Goal: Feedback & Contribution: Leave review/rating

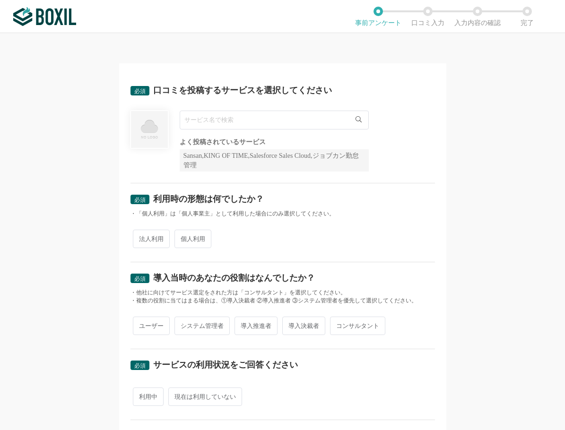
click at [238, 131] on div "よく投稿されているサービス Sansan,KING OF TIME,Salesforce Sales Cloud,ジョブカン勤怠管理" at bounding box center [274, 141] width 189 height 61
click at [233, 121] on input "text" at bounding box center [274, 120] width 189 height 19
click at [200, 118] on input "text" at bounding box center [274, 120] width 189 height 19
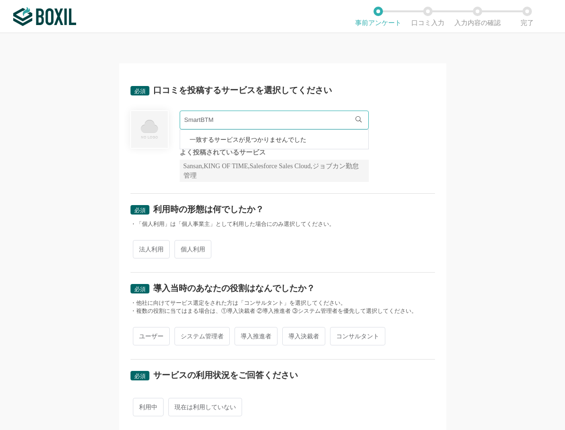
click at [230, 138] on span "一致するサービスが見つかりませんでした" at bounding box center [248, 140] width 117 height 6
click at [223, 118] on input "SmartBTM" at bounding box center [274, 120] width 189 height 19
click at [43, 73] on div "必須 口コミを投稿するサービスを選択してください SmartBTM 一致するサービスが見つかりませんでした 必須回答項目です。候補から選択してください よく投…" at bounding box center [282, 231] width 565 height 397
drag, startPoint x: 173, startPoint y: 121, endPoint x: 167, endPoint y: 121, distance: 6.1
click at [167, 121] on div "SmartBTM 一致するサービスが見つかりませんでした 必須回答項目です。候補から選択してください よく投稿されているサービス Sansan,KING OF…" at bounding box center [282, 146] width 304 height 71
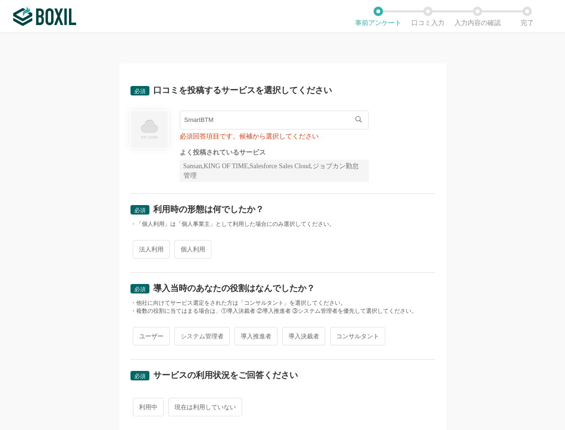
paste input "text"
type input "Smart BTM"
click at [193, 138] on span "Smart BTM" at bounding box center [204, 140] width 29 height 6
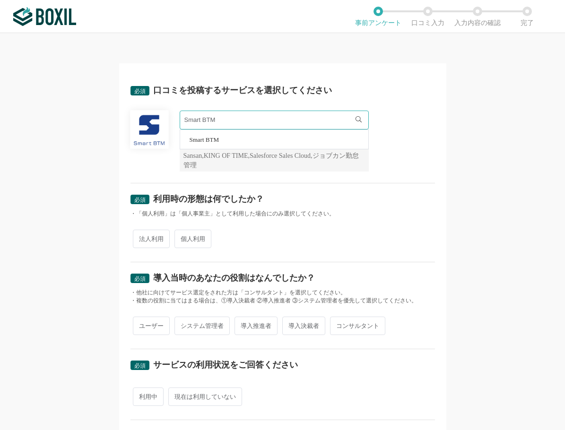
click at [23, 117] on div "必須 口コミを投稿するサービスを選択してください Smart BTM Smart BTM よく投稿されているサービス Sansan,KING OF TIME,…" at bounding box center [282, 231] width 565 height 397
click at [296, 197] on div "必須 利用時の形態は何でしたか？" at bounding box center [282, 202] width 304 height 15
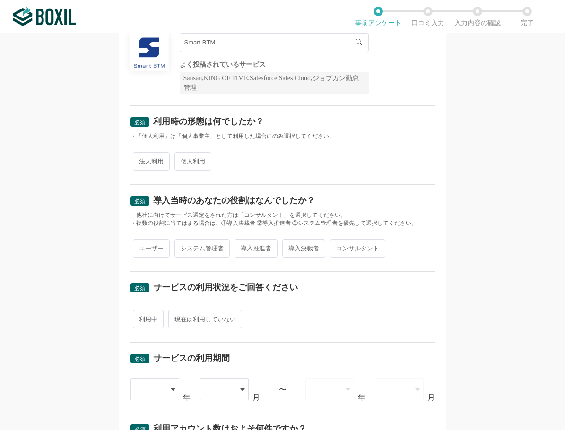
scroll to position [95, 0]
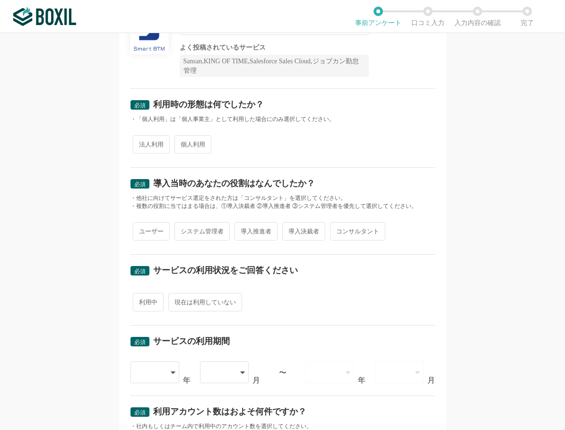
click at [145, 140] on span "法人利用" at bounding box center [151, 144] width 37 height 18
click at [141, 140] on input "法人利用" at bounding box center [138, 140] width 6 height 6
radio input "true"
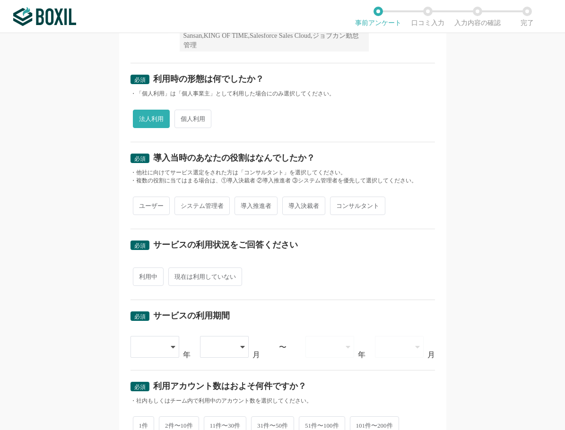
scroll to position [142, 0]
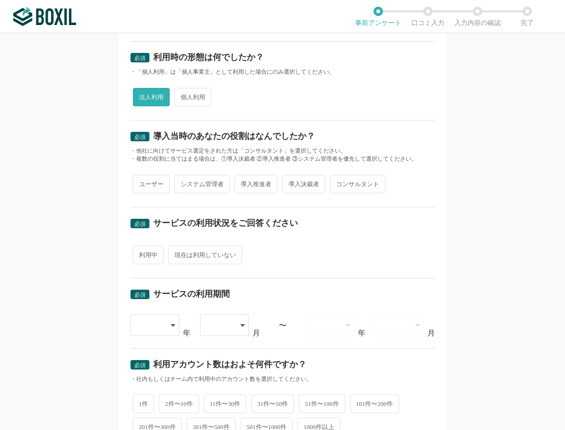
click at [238, 185] on span "導入推進者" at bounding box center [255, 184] width 43 height 18
click at [238, 182] on input "導入推進者" at bounding box center [240, 179] width 6 height 6
radio input "true"
click at [160, 186] on span "ユーザー" at bounding box center [151, 184] width 37 height 18
click at [141, 182] on input "ユーザー" at bounding box center [138, 179] width 6 height 6
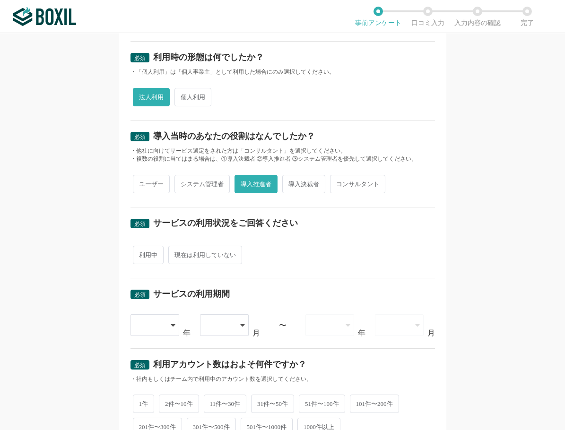
radio input "true"
click at [234, 186] on span "導入推進者" at bounding box center [255, 184] width 43 height 18
click at [237, 182] on input "導入推進者" at bounding box center [240, 179] width 6 height 6
radio input "true"
radio input "false"
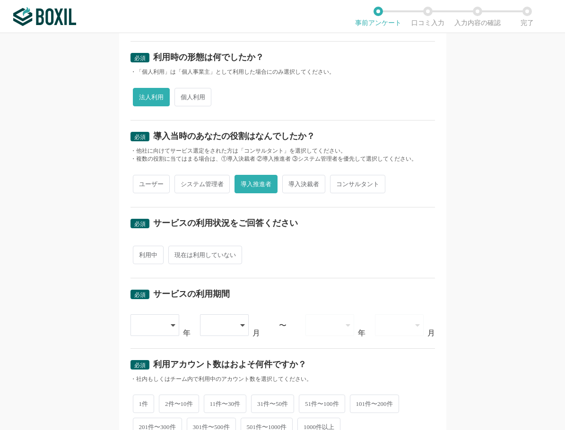
scroll to position [189, 0]
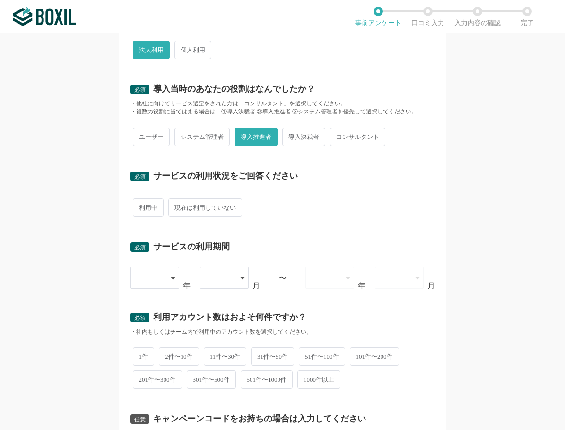
click at [141, 207] on span "利用中" at bounding box center [148, 207] width 31 height 18
click at [141, 206] on input "利用中" at bounding box center [138, 203] width 6 height 6
radio input "true"
click at [158, 281] on div at bounding box center [151, 277] width 28 height 21
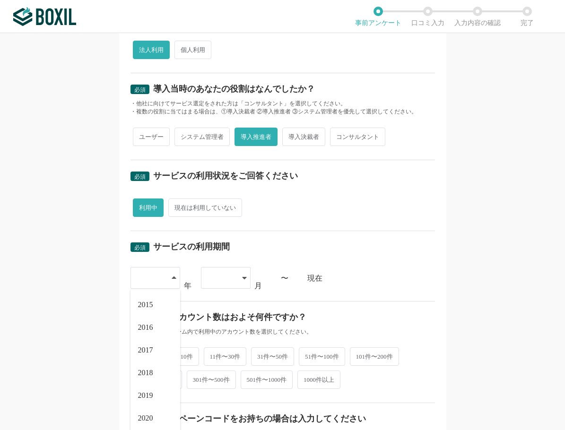
click at [158, 281] on div at bounding box center [151, 277] width 28 height 21
click at [157, 284] on div at bounding box center [151, 277] width 28 height 21
click at [146, 354] on span "2022" at bounding box center [145, 356] width 15 height 8
click at [223, 276] on div at bounding box center [221, 277] width 28 height 21
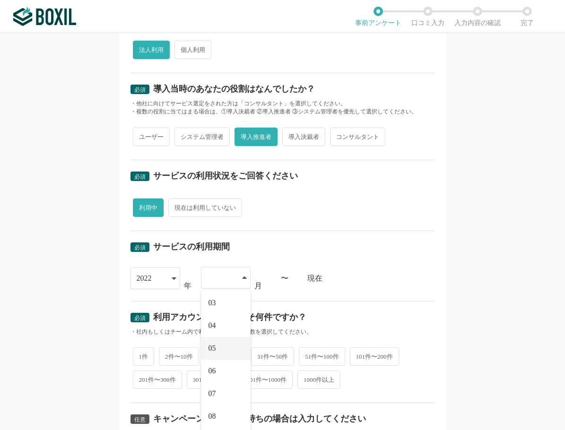
scroll to position [95, 0]
click at [214, 345] on li "07" at bounding box center [226, 346] width 50 height 23
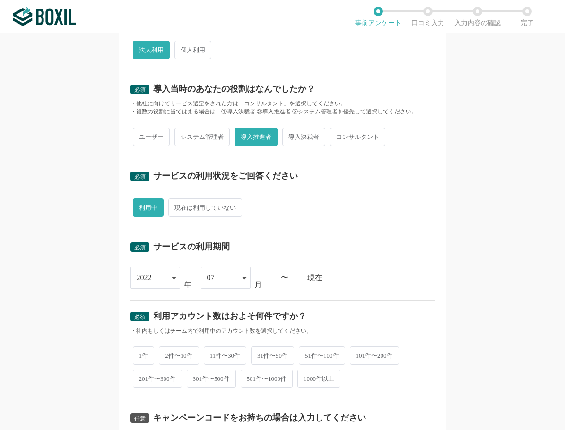
click at [367, 261] on div "必須 サービスの利用期間 [DATE] [DATE] [DATE] [DATE] [DATE] [DATE] [DATE] [DATE] [DATE] [DA…" at bounding box center [282, 265] width 304 height 69
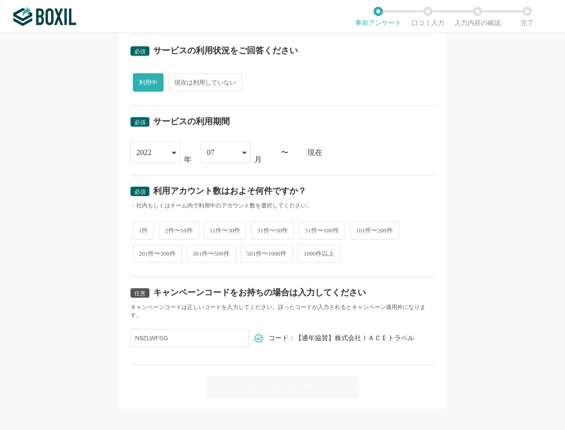
scroll to position [323, 0]
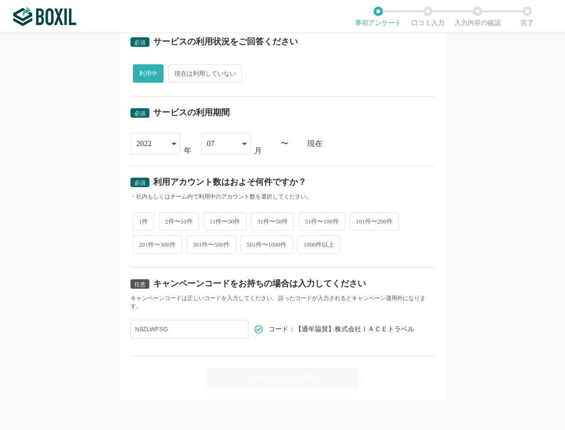
click at [178, 222] on span "2件〜10件" at bounding box center [179, 221] width 40 height 18
click at [167, 220] on input "2件〜10件" at bounding box center [164, 217] width 6 height 6
radio input "true"
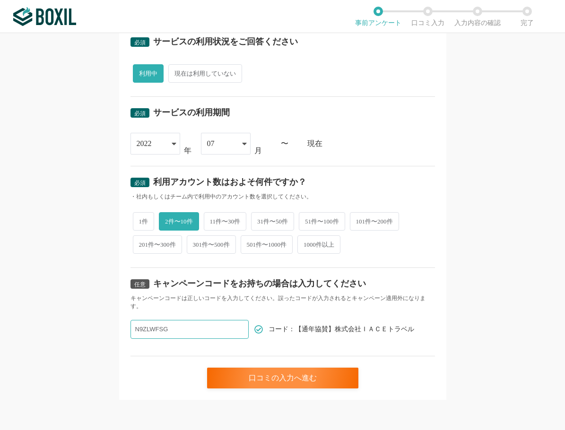
drag, startPoint x: 175, startPoint y: 328, endPoint x: 119, endPoint y: 330, distance: 56.7
click at [119, 330] on div "必須 口コミを投稿するサービスを選択してください Smart BTM Smart BTM よく投稿されているサービス Sansan,KING OF TIME,…" at bounding box center [282, 70] width 327 height 660
click at [290, 376] on div "口コミの入力へ進む" at bounding box center [282, 378] width 151 height 21
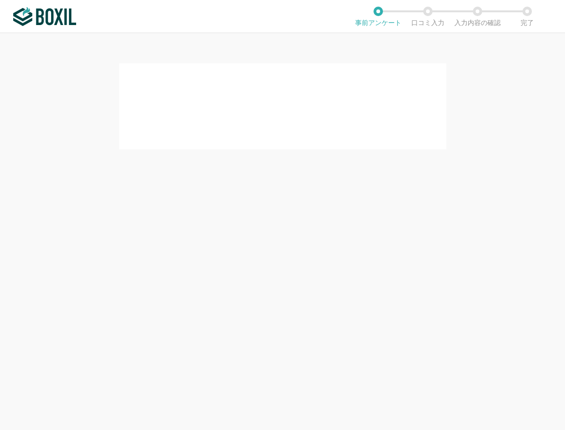
scroll to position [0, 0]
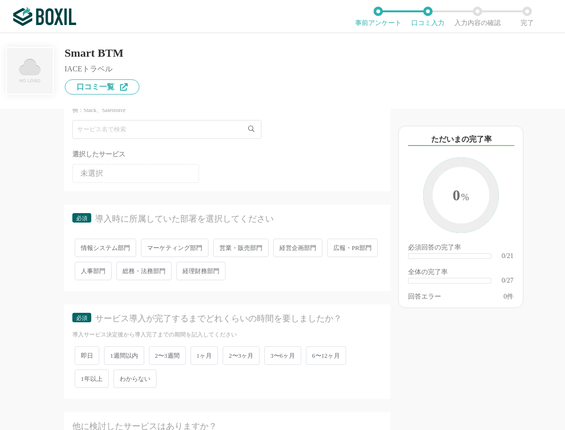
scroll to position [95, 0]
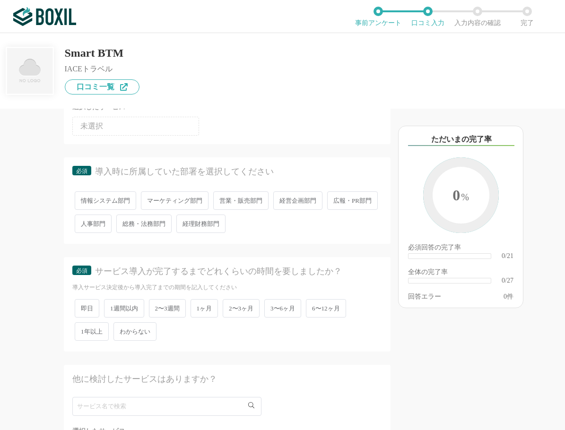
click at [294, 200] on span "経営企画部門" at bounding box center [297, 200] width 49 height 18
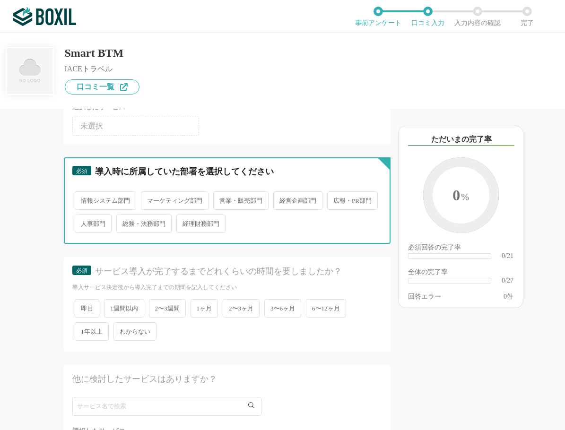
click at [282, 199] on input "経営企画部門" at bounding box center [279, 196] width 6 height 6
radio input "true"
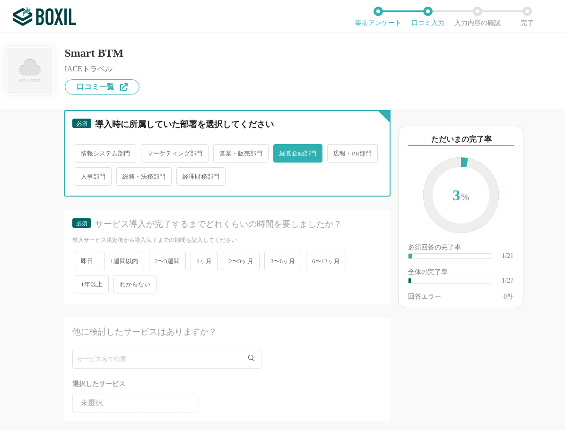
scroll to position [189, 0]
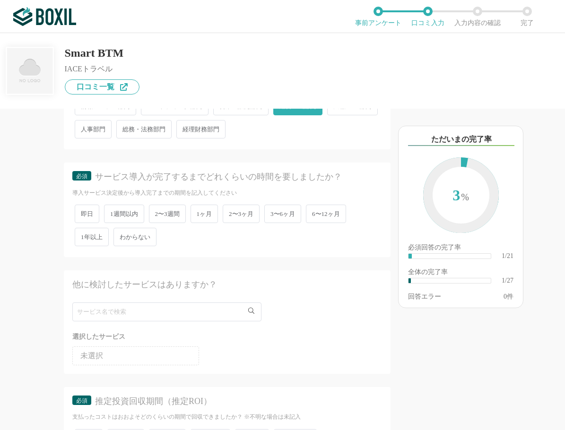
click at [241, 209] on span "2〜3ヶ月" at bounding box center [241, 214] width 37 height 18
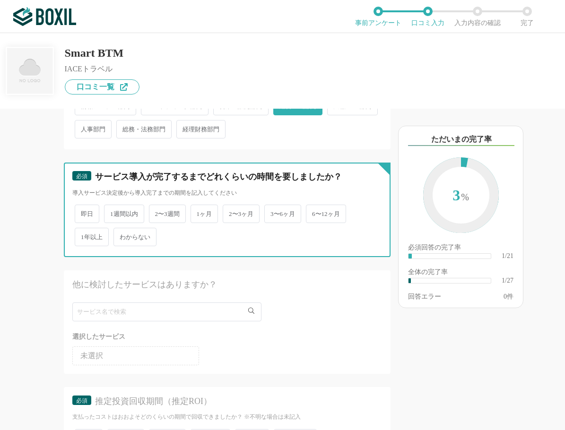
click at [231, 209] on input "2〜3ヶ月" at bounding box center [228, 209] width 6 height 6
radio input "true"
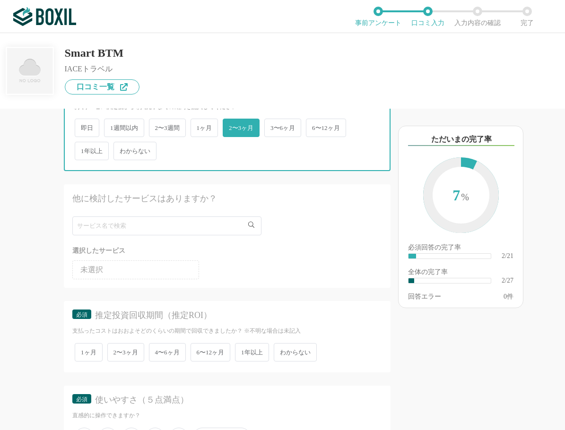
scroll to position [284, 0]
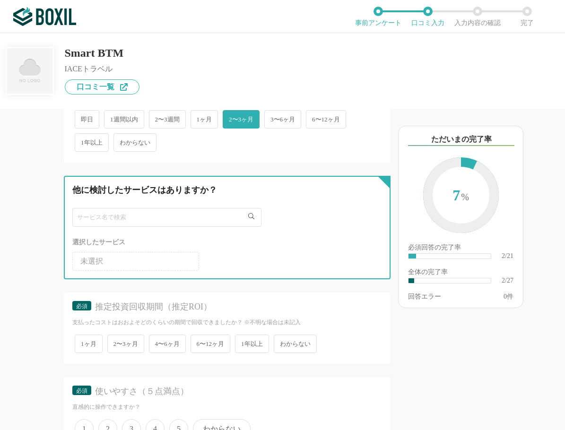
click at [124, 217] on input "text" at bounding box center [166, 217] width 189 height 19
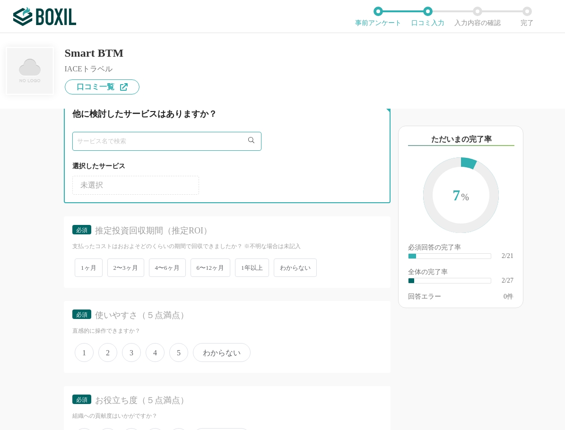
scroll to position [378, 0]
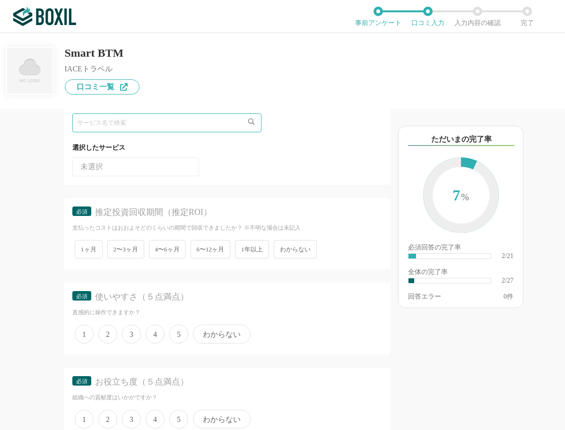
click at [294, 250] on span "わからない" at bounding box center [295, 249] width 43 height 18
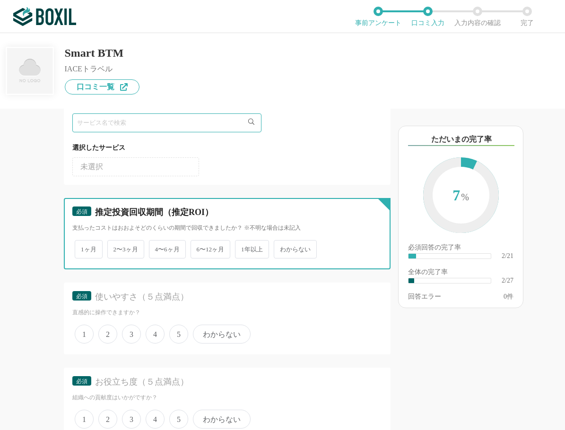
click at [282, 248] on input "わからない" at bounding box center [279, 245] width 6 height 6
radio input "true"
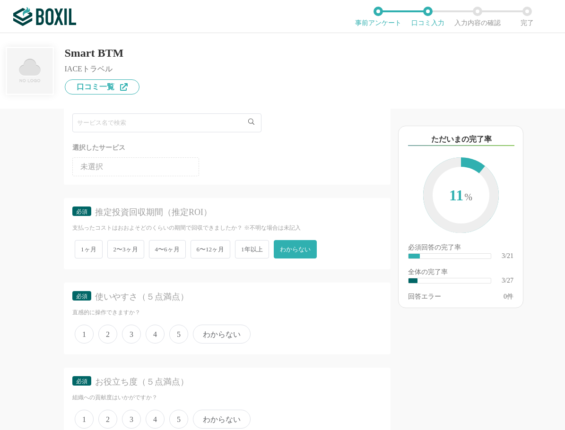
click at [297, 252] on span "わからない" at bounding box center [295, 249] width 43 height 18
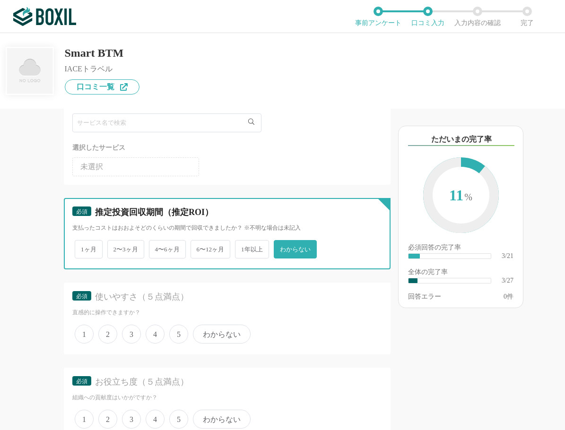
click at [282, 248] on input "わからない" at bounding box center [279, 245] width 6 height 6
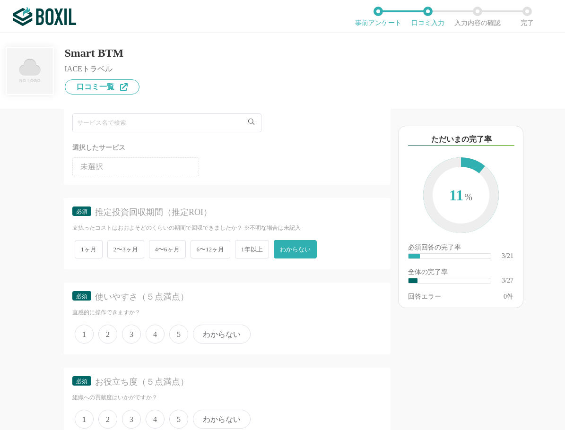
click at [171, 219] on div "必須 推定投資回収期間（推定ROI）" at bounding box center [227, 215] width 310 height 17
click at [289, 246] on span "わからない" at bounding box center [295, 249] width 43 height 18
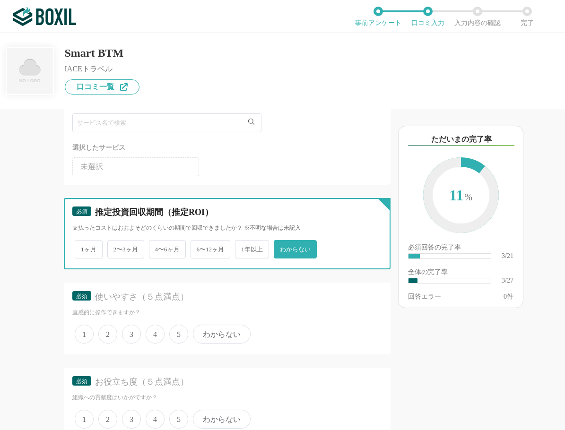
click at [282, 246] on input "わからない" at bounding box center [279, 245] width 6 height 6
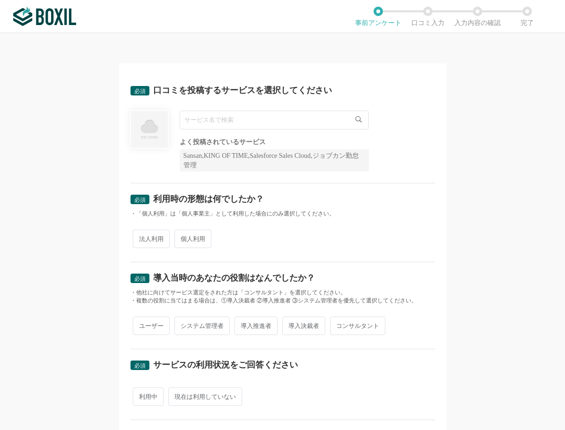
click at [230, 119] on input "text" at bounding box center [274, 120] width 189 height 19
type input "Smart BTM"
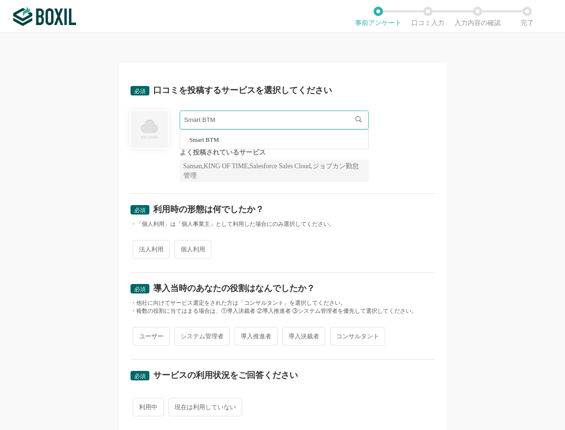
click at [219, 141] on li "Smart BTM" at bounding box center [274, 139] width 188 height 19
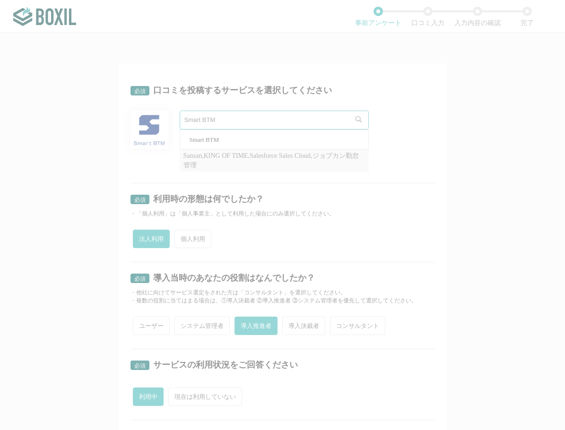
radio input "true"
type input "N9ZLWFSG"
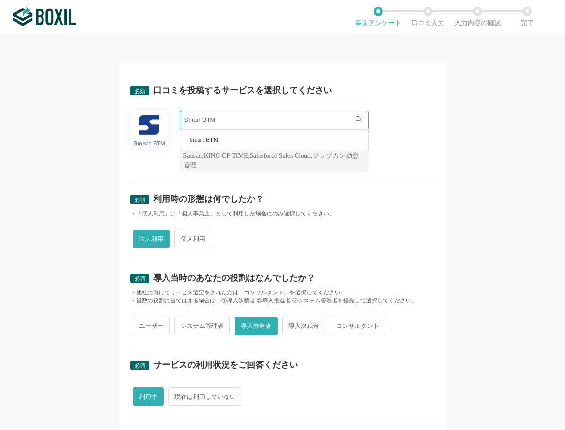
click at [151, 239] on span "法人利用" at bounding box center [151, 239] width 37 height 18
click at [141, 237] on input "法人利用" at bounding box center [138, 234] width 6 height 6
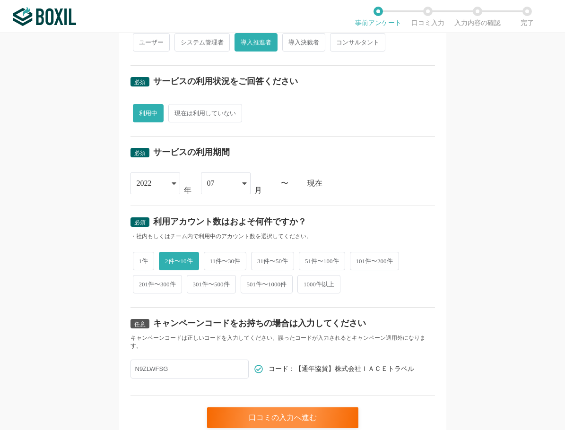
scroll to position [323, 0]
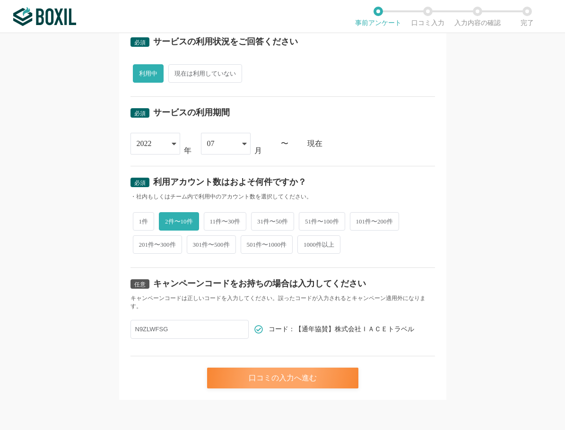
click at [259, 378] on div "口コミの入力へ進む" at bounding box center [282, 378] width 151 height 21
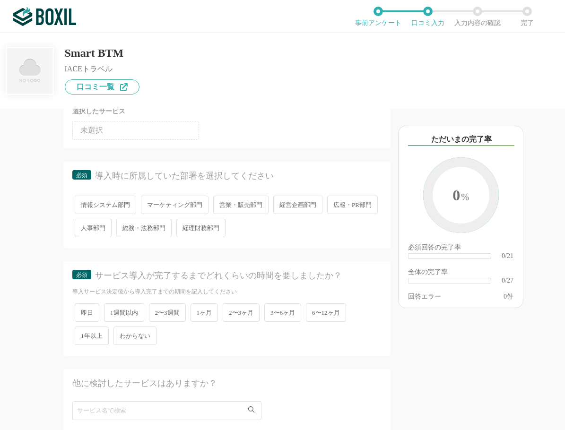
scroll to position [95, 0]
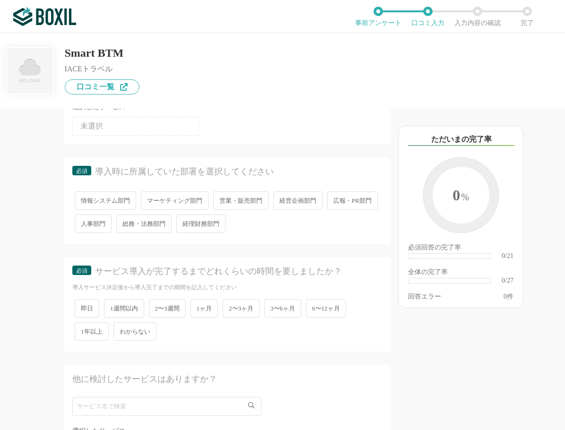
click at [290, 198] on span "経営企画部門" at bounding box center [297, 200] width 49 height 18
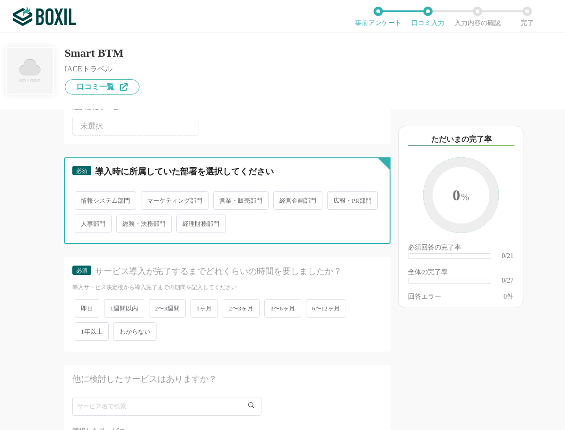
click at [282, 198] on input "経営企画部門" at bounding box center [279, 196] width 6 height 6
radio input "true"
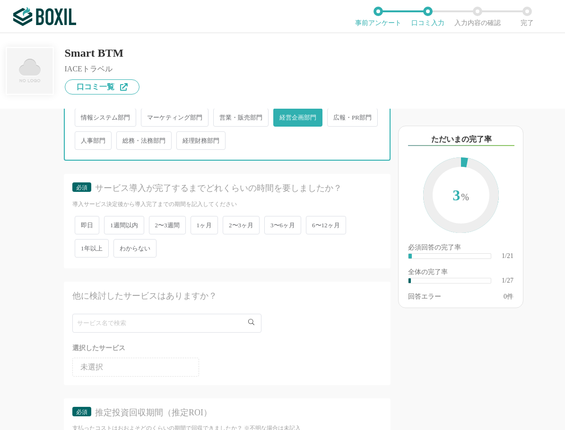
scroll to position [189, 0]
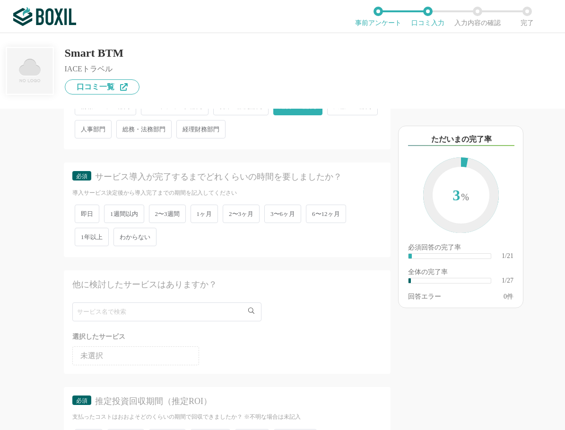
click at [242, 209] on span "2〜3ヶ月" at bounding box center [241, 214] width 37 height 18
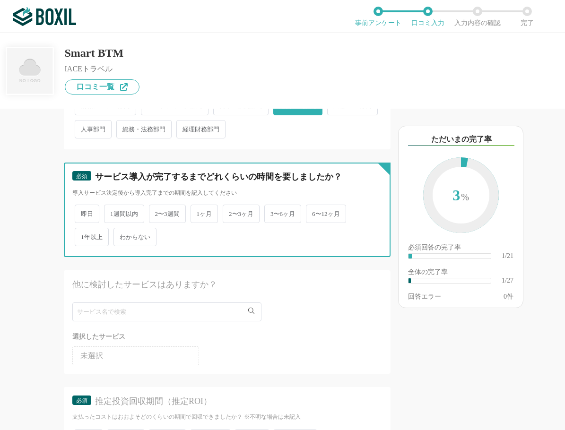
click at [231, 209] on input "2〜3ヶ月" at bounding box center [228, 209] width 6 height 6
radio input "true"
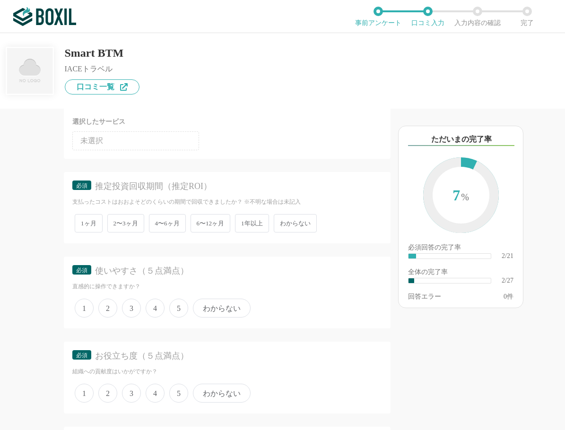
scroll to position [425, 0]
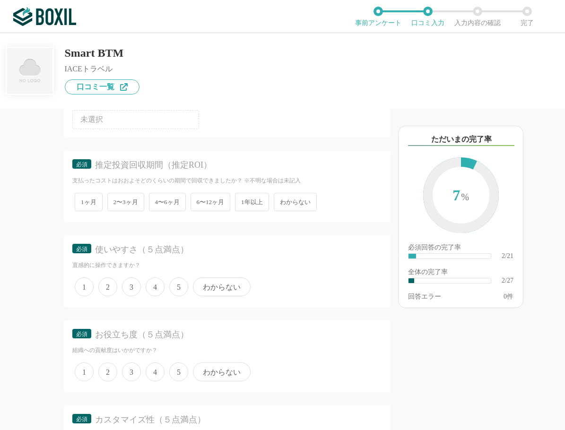
click at [177, 286] on span "5" at bounding box center [178, 286] width 19 height 19
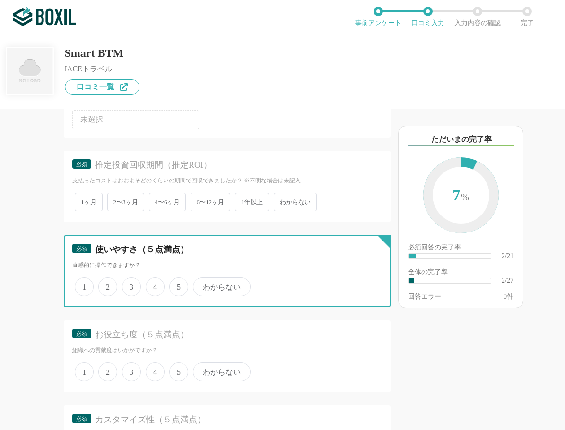
click at [177, 285] on input "5" at bounding box center [175, 282] width 6 height 6
radio input "true"
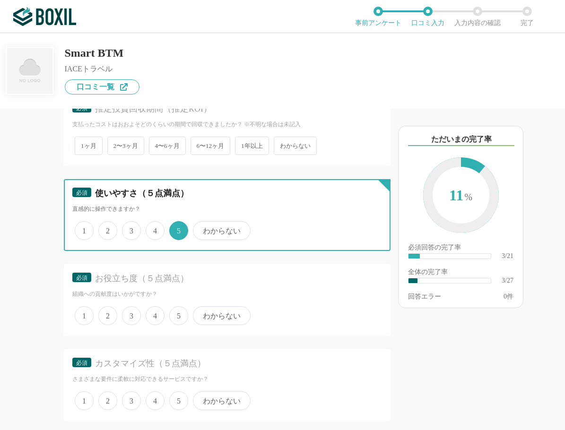
scroll to position [520, 0]
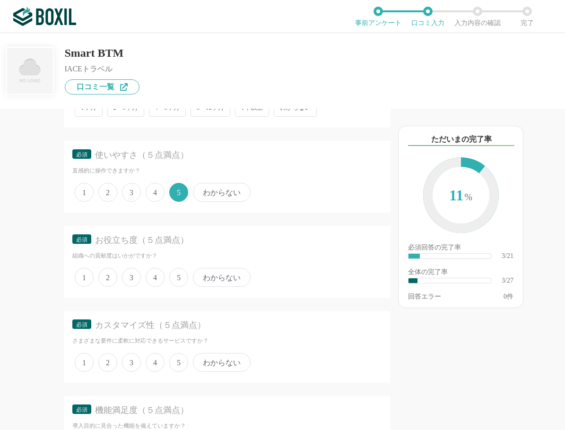
click at [27, 145] on div "他のサービス・ツールと連携していますか？ ※複数選択可 例：Slack、Salesforce 選択したサービス 未選択 必須 導入時に所属していた部署を選択し…" at bounding box center [195, 269] width 390 height 321
click at [152, 192] on span "4" at bounding box center [155, 192] width 19 height 19
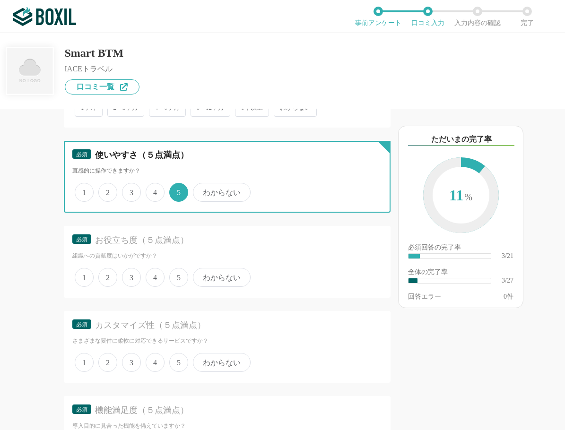
click at [152, 190] on input "4" at bounding box center [151, 187] width 6 height 6
radio input "true"
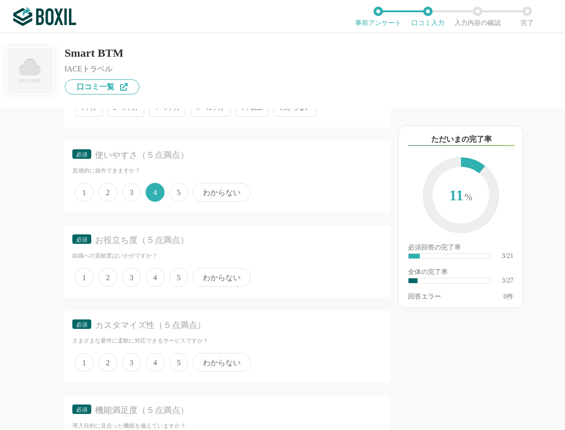
click at [157, 276] on span "4" at bounding box center [155, 277] width 19 height 19
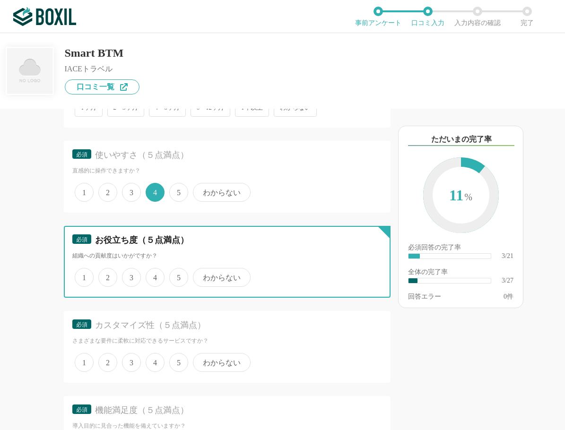
click at [154, 276] on input "4" at bounding box center [151, 272] width 6 height 6
radio input "true"
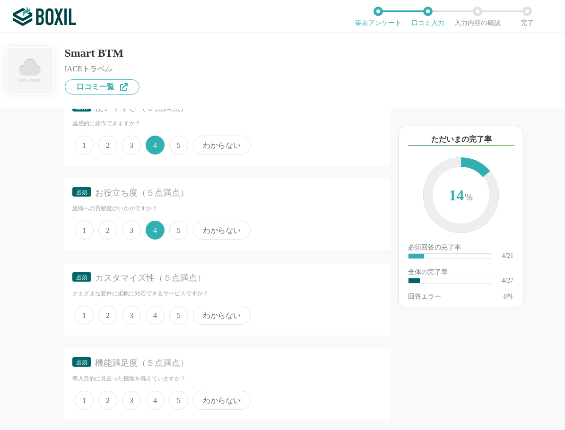
click at [131, 313] on span "3" at bounding box center [131, 315] width 19 height 19
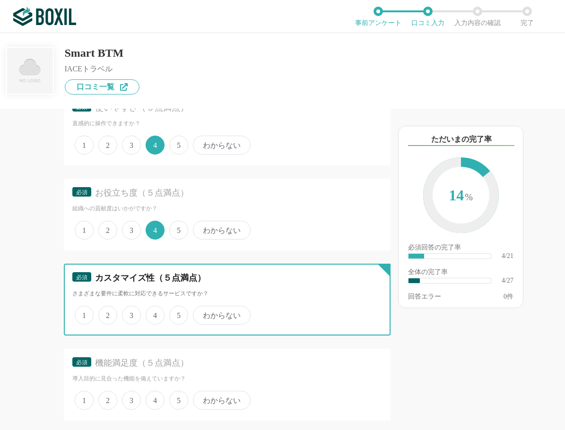
click at [130, 313] on input "3" at bounding box center [127, 310] width 6 height 6
radio input "true"
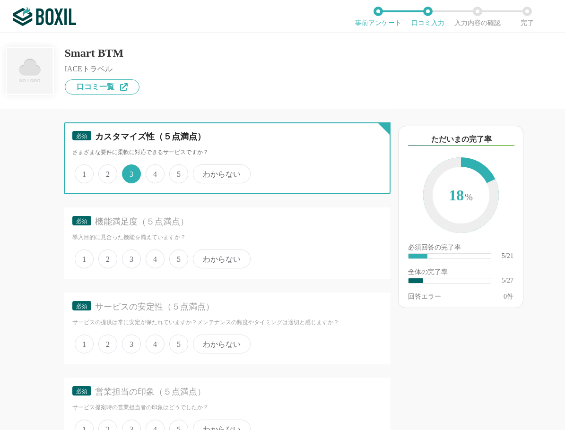
scroll to position [709, 0]
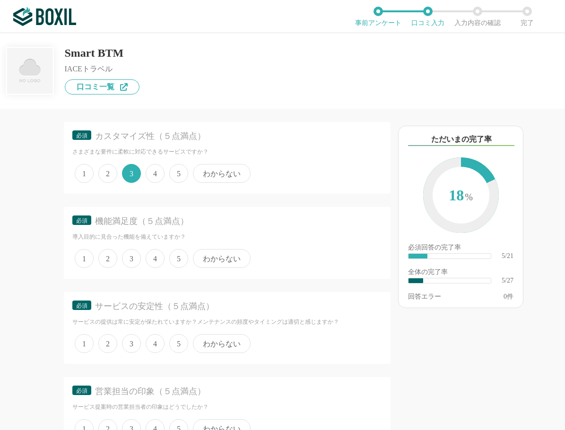
click at [154, 258] on span "4" at bounding box center [155, 258] width 19 height 19
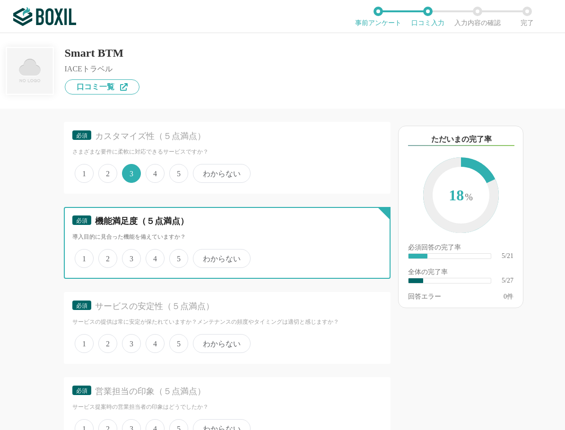
click at [154, 257] on input "4" at bounding box center [151, 253] width 6 height 6
radio input "true"
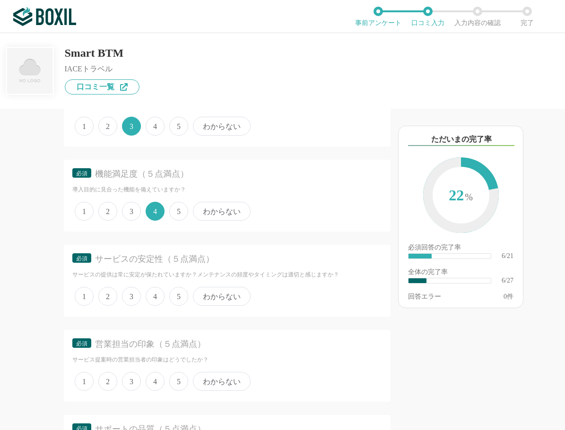
click at [134, 294] on span "3" at bounding box center [131, 296] width 19 height 19
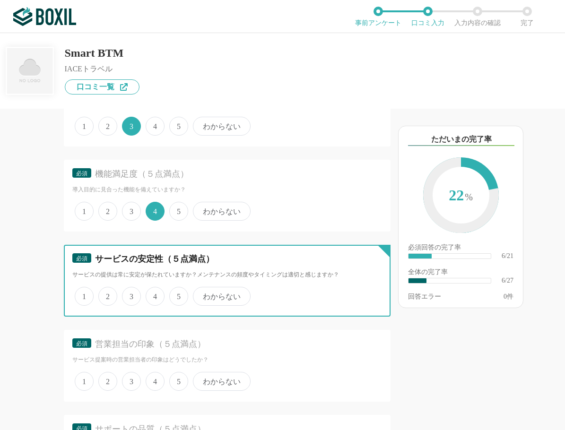
click at [130, 294] on input "3" at bounding box center [127, 291] width 6 height 6
radio input "true"
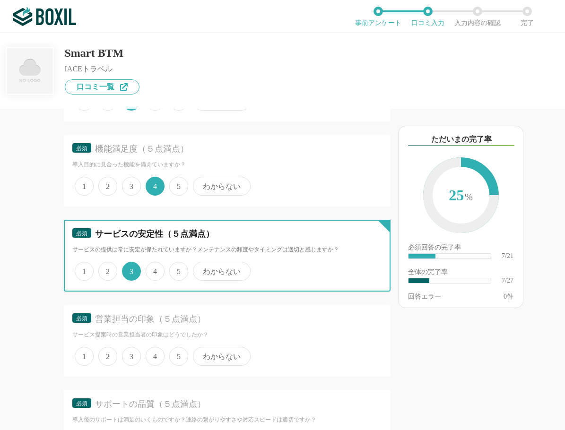
scroll to position [803, 0]
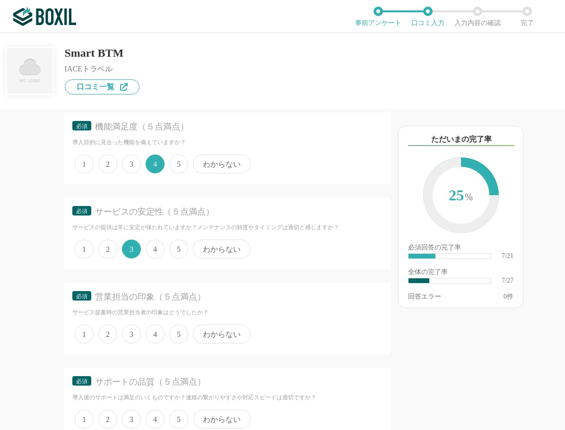
click at [152, 248] on span "4" at bounding box center [155, 249] width 19 height 19
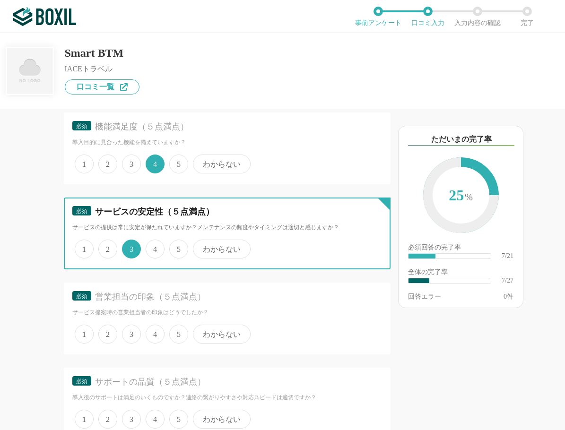
click at [152, 247] on input "4" at bounding box center [151, 244] width 6 height 6
radio input "true"
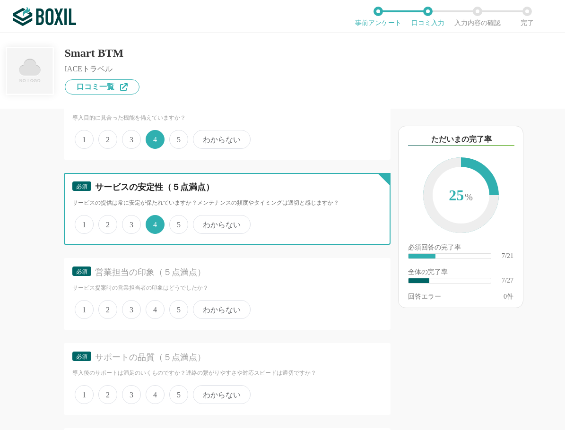
scroll to position [851, 0]
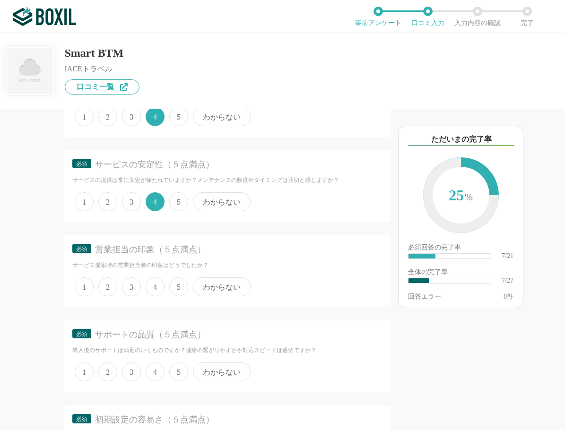
click at [159, 285] on span "4" at bounding box center [155, 286] width 19 height 19
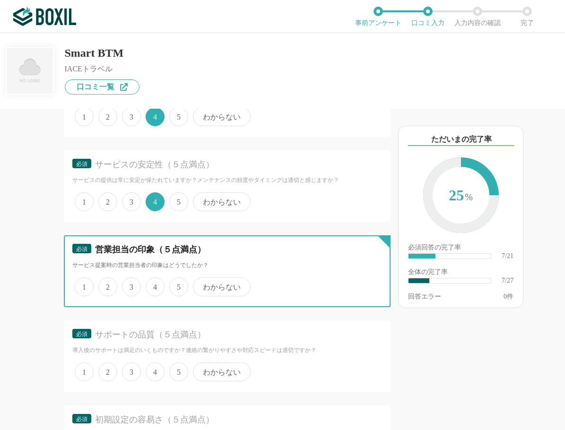
click at [154, 285] on input "4" at bounding box center [151, 282] width 6 height 6
radio input "true"
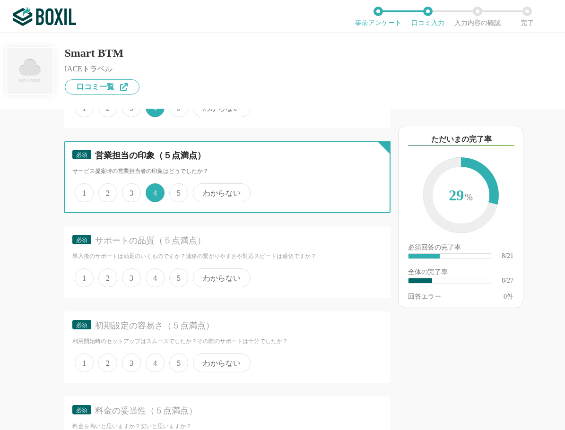
scroll to position [945, 0]
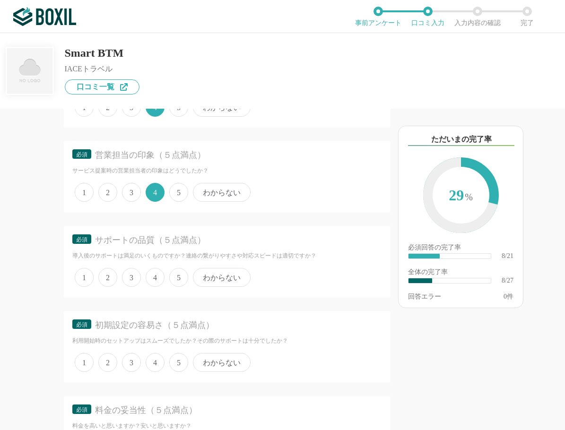
click at [156, 278] on span "4" at bounding box center [155, 277] width 19 height 19
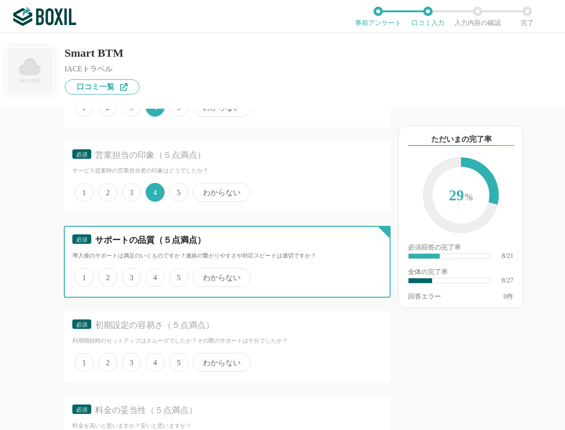
click at [154, 276] on input "4" at bounding box center [151, 272] width 6 height 6
radio input "true"
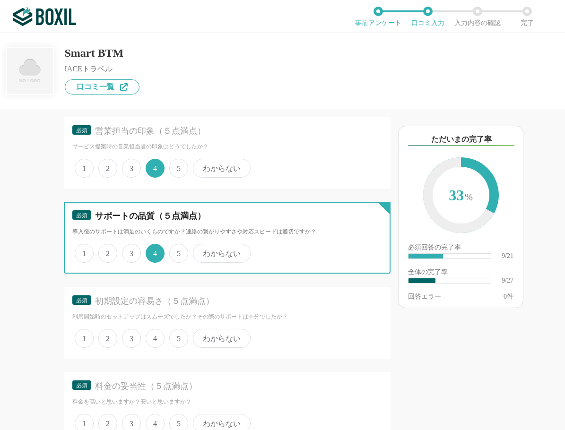
scroll to position [992, 0]
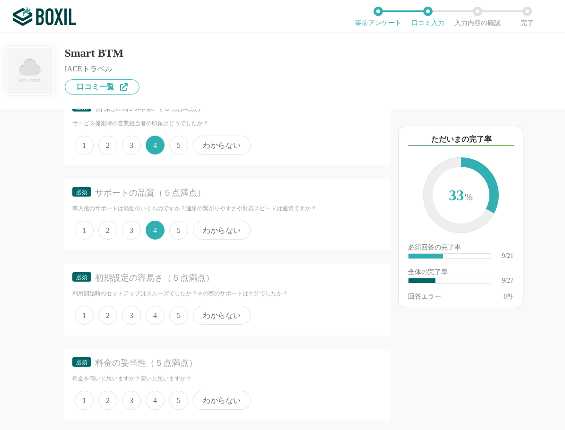
click at [154, 314] on span "4" at bounding box center [155, 315] width 19 height 19
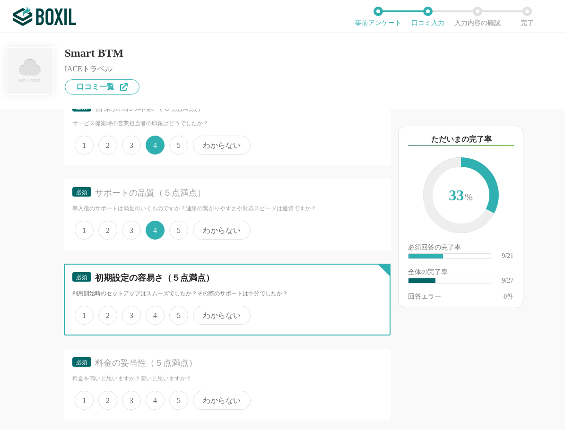
click at [154, 313] on input "4" at bounding box center [151, 310] width 6 height 6
radio input "true"
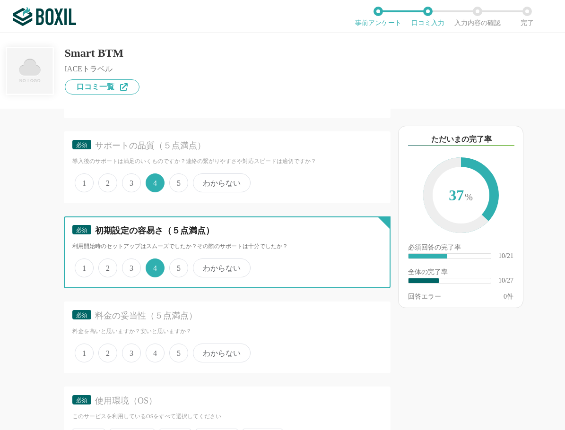
scroll to position [1087, 0]
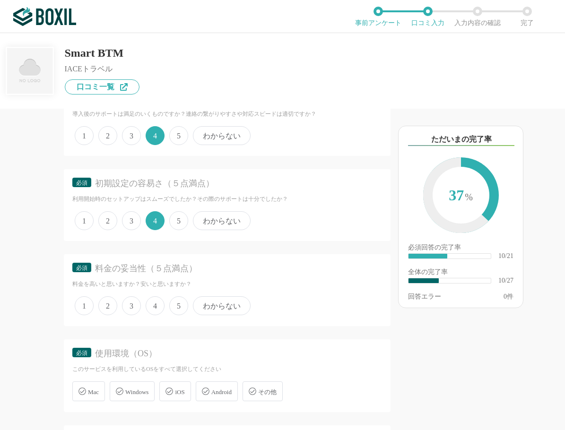
click at [158, 303] on span "4" at bounding box center [155, 305] width 19 height 19
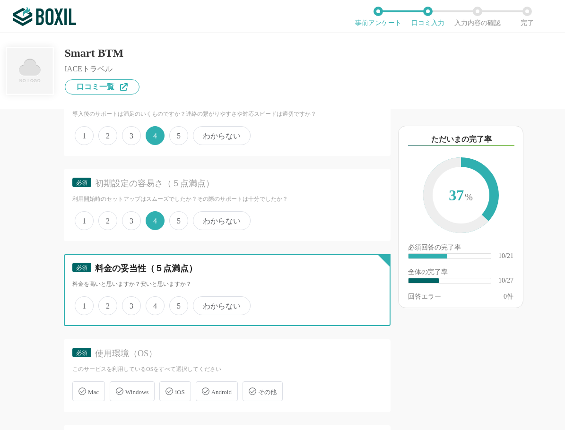
click at [154, 303] on input "4" at bounding box center [151, 301] width 6 height 6
radio input "true"
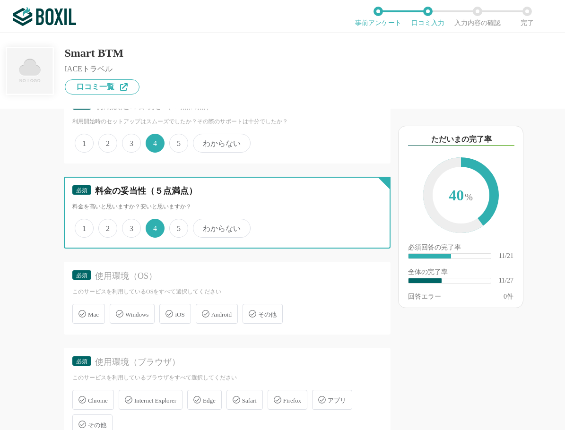
scroll to position [1182, 0]
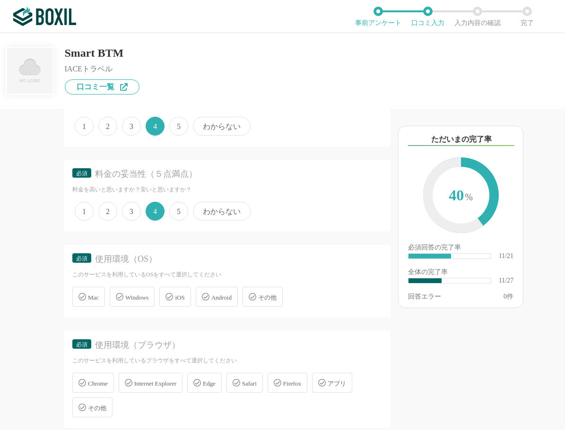
click at [117, 297] on icon at bounding box center [120, 297] width 8 height 8
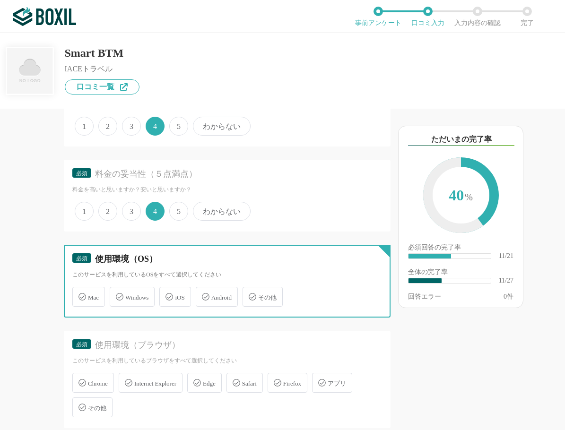
click at [117, 294] on input "Windows" at bounding box center [115, 291] width 6 height 6
checkbox input "true"
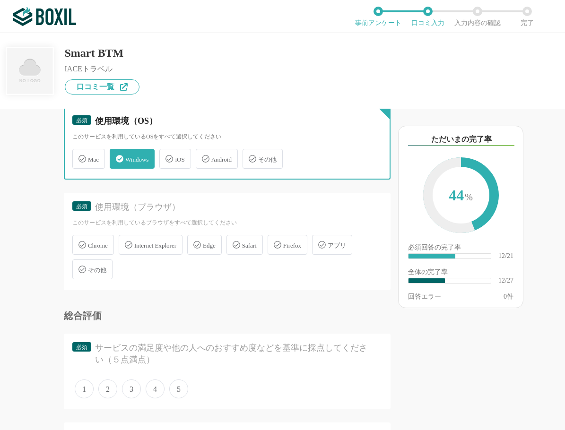
scroll to position [1323, 0]
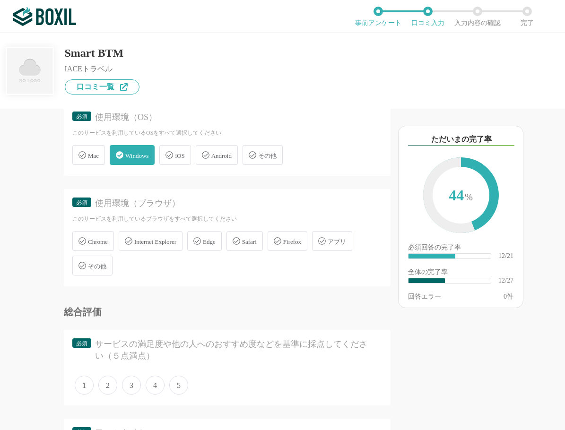
click at [170, 156] on icon at bounding box center [170, 155] width 8 height 8
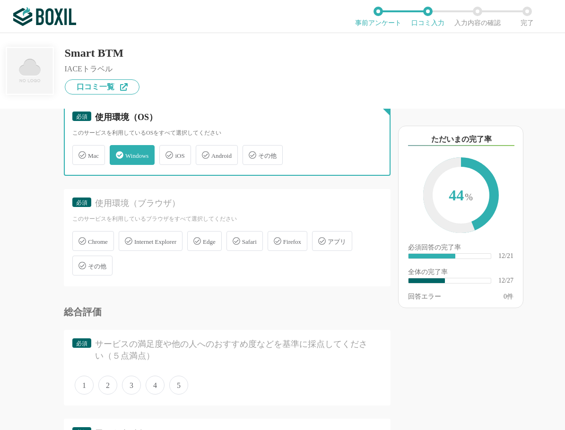
click at [167, 153] on input "iOS" at bounding box center [164, 150] width 6 height 6
checkbox input "true"
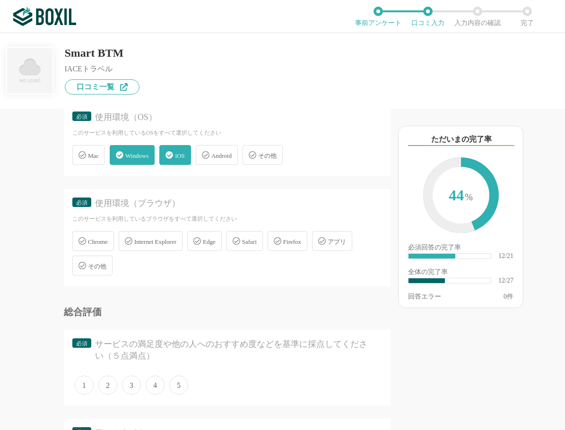
click at [95, 243] on span "Chrome" at bounding box center [98, 241] width 20 height 7
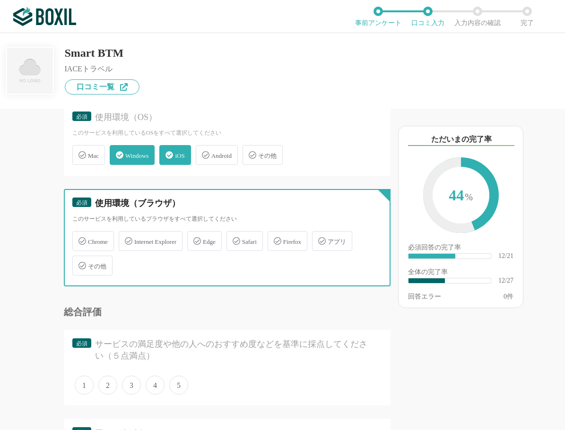
click at [80, 239] on input "Chrome" at bounding box center [77, 236] width 6 height 6
checkbox input "true"
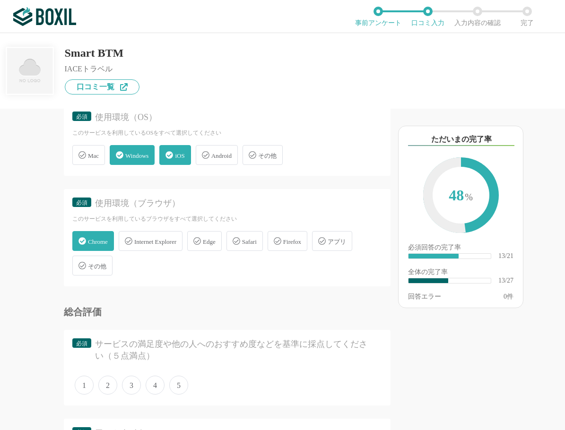
click at [253, 241] on span "Safari" at bounding box center [249, 241] width 15 height 7
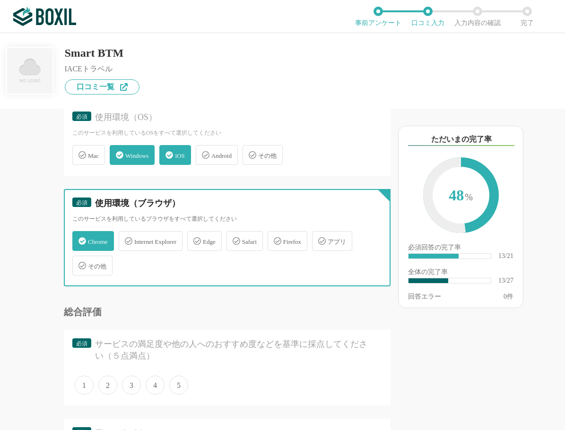
click at [234, 239] on input "Safari" at bounding box center [231, 236] width 6 height 6
checkbox input "true"
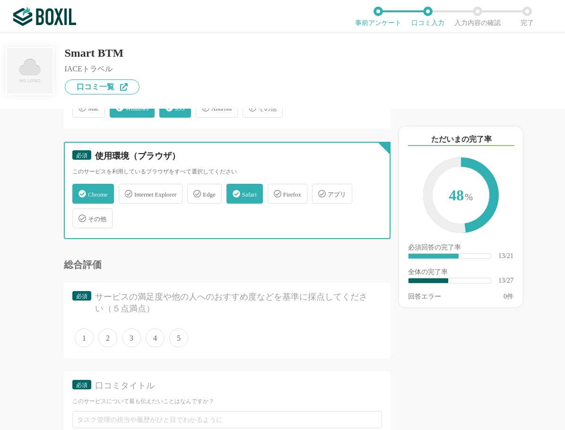
scroll to position [1418, 0]
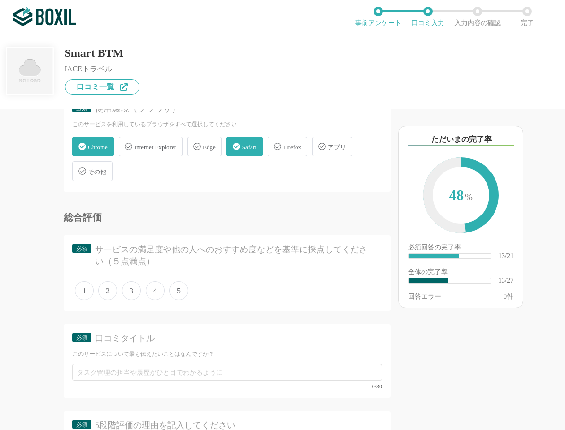
click at [153, 291] on span "4" at bounding box center [155, 290] width 19 height 19
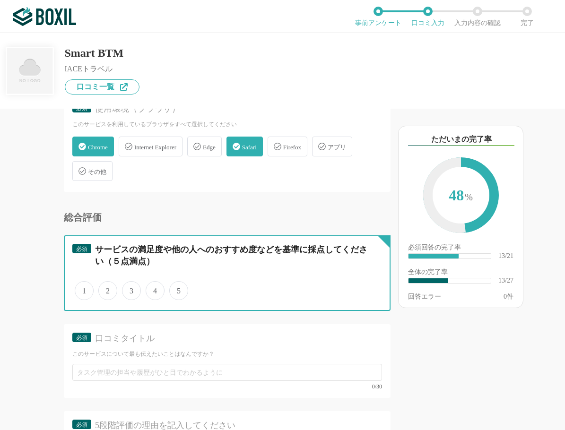
click at [153, 289] on input "4" at bounding box center [151, 286] width 6 height 6
radio input "true"
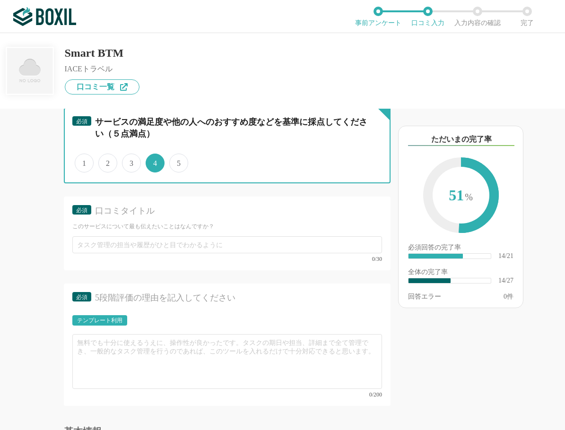
scroll to position [1560, 0]
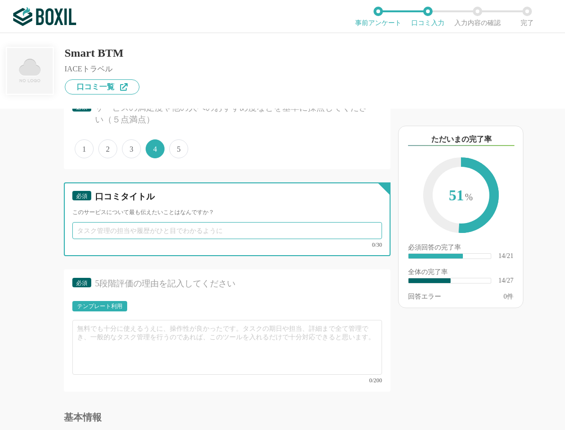
click at [125, 233] on input "text" at bounding box center [227, 230] width 310 height 17
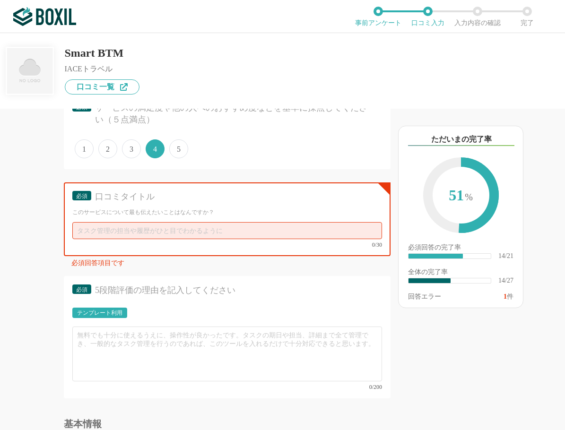
click at [165, 270] on div "必須回答項目です" at bounding box center [230, 265] width 319 height 10
click at [239, 284] on div "必須 5段階評価の理由を記入してください テンプレート利用 0/200" at bounding box center [227, 337] width 327 height 122
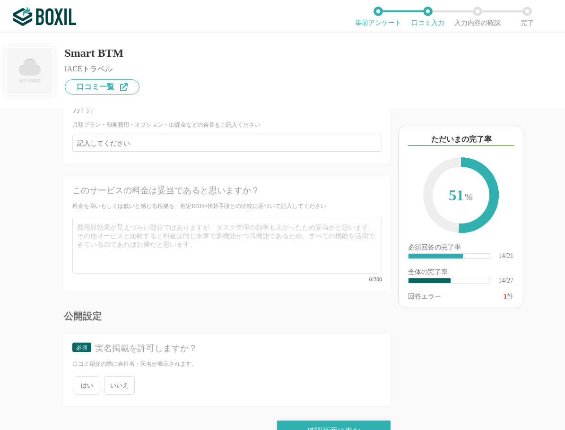
scroll to position [2565, 0]
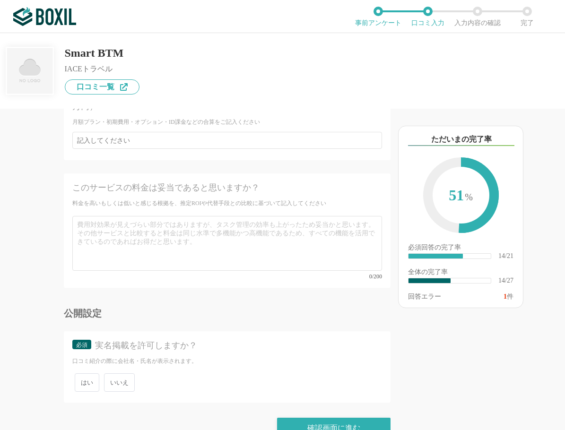
click at [134, 373] on span "いいえ" at bounding box center [119, 382] width 31 height 18
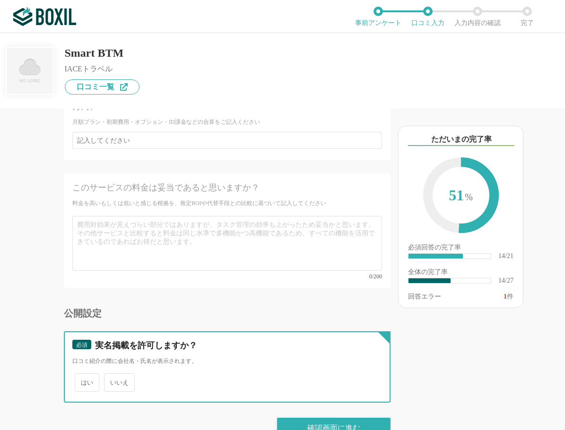
click at [112, 375] on input "いいえ" at bounding box center [109, 378] width 6 height 6
radio input "true"
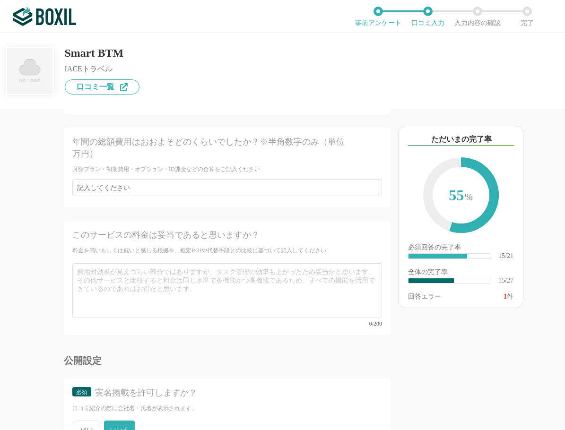
click at [239, 147] on div "年間の総額費用はおおよそどのくらいでしたか？※半角数字のみ（単位万円）" at bounding box center [227, 150] width 310 height 29
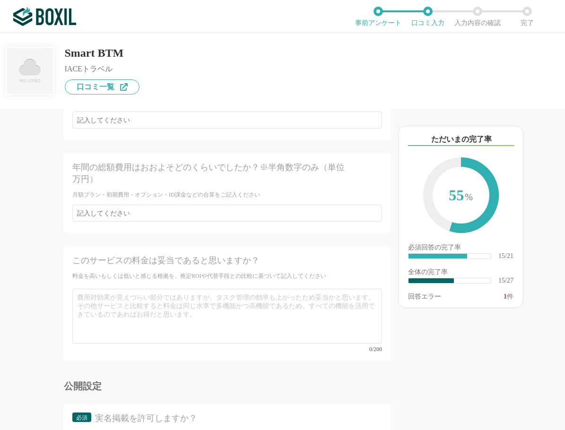
scroll to position [2470, 0]
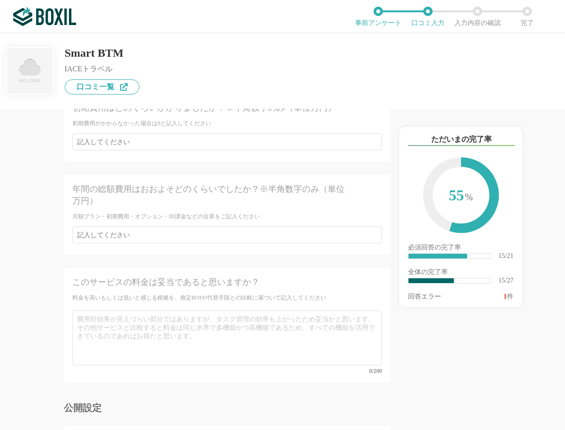
click at [169, 226] on div "年間の総額費用はおおよそどのくらいでしたか？※半角数字のみ（単位万円） 月額プラン・初期費用・オプション・ID課金などの合算をご記入ください" at bounding box center [227, 215] width 327 height 80
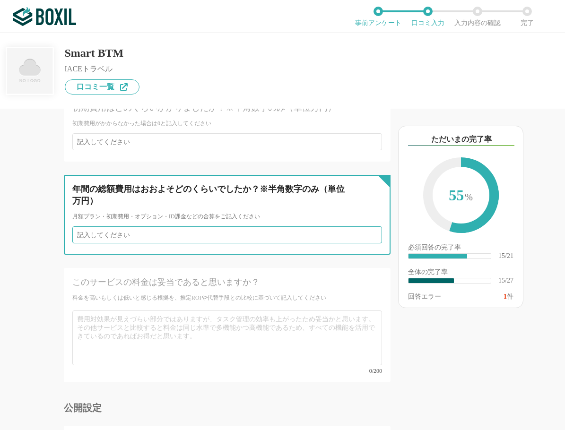
click at [177, 226] on input "number" at bounding box center [227, 234] width 310 height 17
click at [368, 226] on input "1" at bounding box center [227, 234] width 310 height 17
click at [366, 226] on input "1" at bounding box center [227, 234] width 310 height 17
drag, startPoint x: 367, startPoint y: 213, endPoint x: 362, endPoint y: 216, distance: 5.4
click at [367, 226] on input "1" at bounding box center [227, 234] width 310 height 17
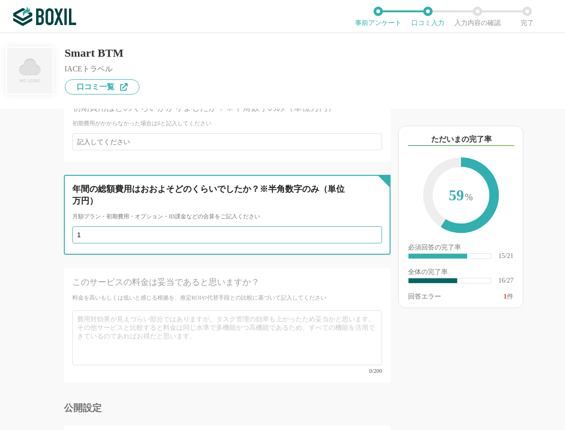
click at [362, 226] on input "1" at bounding box center [227, 234] width 310 height 17
type input "2"
click at [365, 226] on input "2" at bounding box center [227, 234] width 310 height 17
drag, startPoint x: 120, startPoint y: 218, endPoint x: 64, endPoint y: 220, distance: 55.8
click at [64, 220] on div "年間の総額費用はおおよそどのくらいでしたか？※半角数字のみ（単位万円） 月額プラン・初期費用・オプション・ID課金などの合算をご記入ください 2" at bounding box center [227, 215] width 327 height 80
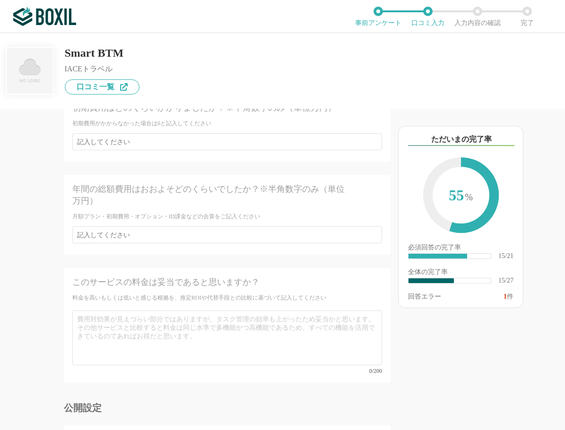
click at [141, 276] on div "このサービスの料金は妥当であると思いますか？" at bounding box center [211, 282] width 279 height 12
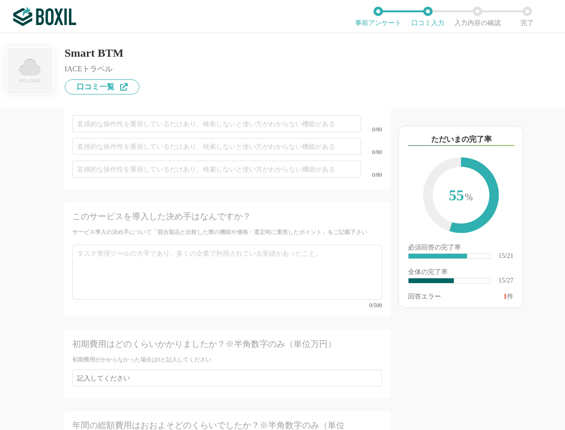
scroll to position [2187, 0]
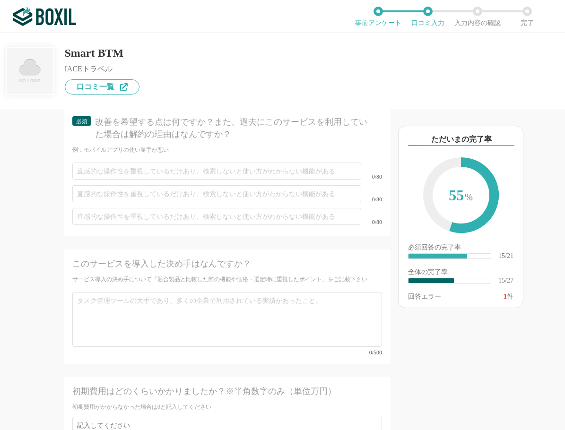
click at [201, 226] on div "必須 改善を希望する点は何ですか？また、過去にこのサービスを利用していた場合は解約の理由はなんですか？ 例：モバイルアプリの使い勝手が悪い 0/80 0/80…" at bounding box center [227, 176] width 327 height 136
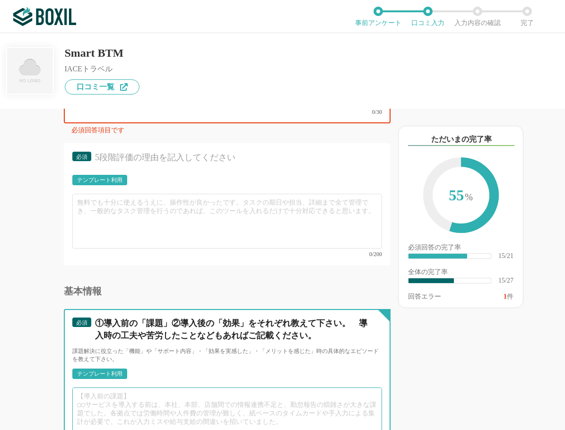
scroll to position [1714, 0]
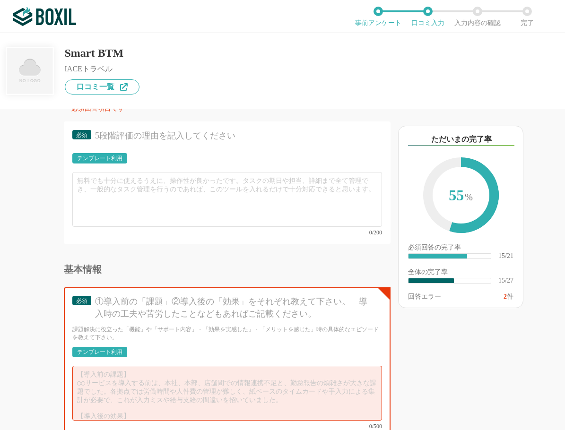
click at [309, 92] on div "Smart BTM IACEトラベル 口コミ一覧" at bounding box center [282, 63] width 553 height 61
